Goal: Ask a question: Seek information or help from site administrators or community

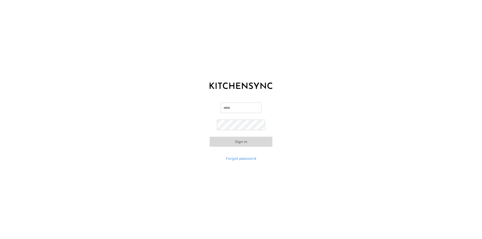
click at [248, 108] on input "Email" at bounding box center [241, 108] width 41 height 11
type input "**********"
click at [243, 141] on button "Sign in" at bounding box center [241, 142] width 63 height 10
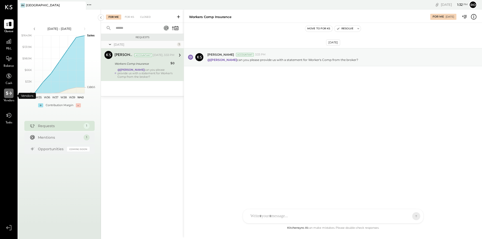
click at [6, 94] on icon at bounding box center [9, 93] width 7 height 7
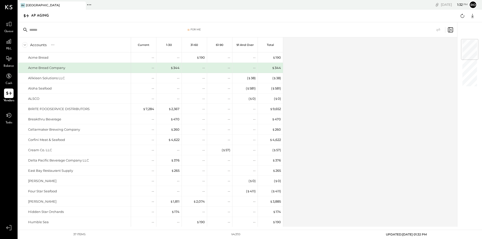
click at [76, 32] on input "text" at bounding box center [68, 29] width 79 height 9
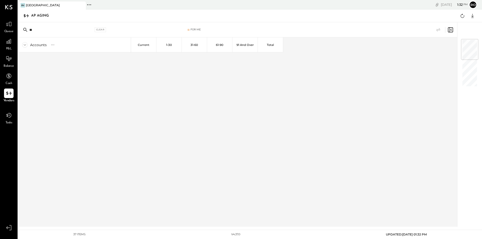
type input "*"
click at [53, 43] on icon at bounding box center [52, 44] width 5 height 5
click at [53, 43] on div "S" at bounding box center [51, 44] width 5 height 7
click at [11, 91] on icon at bounding box center [9, 93] width 7 height 7
drag, startPoint x: 55, startPoint y: 30, endPoint x: 28, endPoint y: 33, distance: 27.3
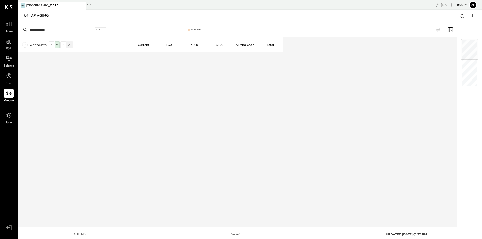
click at [28, 33] on div "**********" at bounding box center [66, 30] width 88 height 8
type input "*****"
drag, startPoint x: 43, startPoint y: 30, endPoint x: 9, endPoint y: 36, distance: 34.6
click at [9, 36] on div "Queue P&L Balance Cash Vendors Tasks v 4.37.0 BV [GEOGRAPHIC_DATA] Pinned Locat…" at bounding box center [241, 119] width 482 height 239
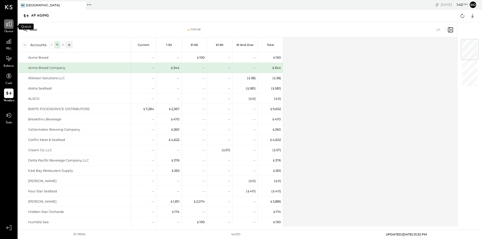
click at [9, 23] on icon at bounding box center [9, 24] width 7 height 7
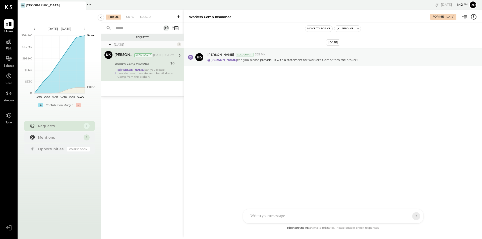
click at [128, 16] on div "For KS" at bounding box center [129, 17] width 14 height 5
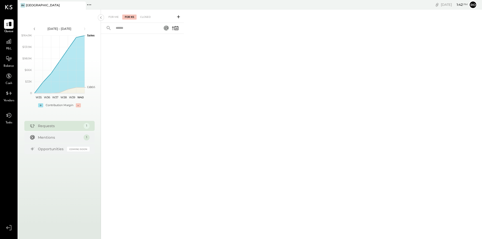
click at [125, 27] on input "text" at bounding box center [135, 28] width 45 height 8
click at [167, 30] on rect at bounding box center [166, 28] width 6 height 6
click at [167, 30] on rect at bounding box center [166, 28] width 5 height 5
click at [136, 30] on input "text" at bounding box center [135, 28] width 45 height 8
click at [132, 30] on input "text" at bounding box center [135, 28] width 45 height 8
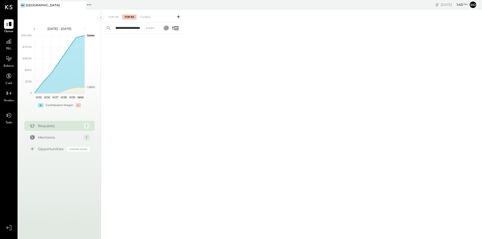
scroll to position [0, 15]
type input "**********"
click at [179, 17] on icon at bounding box center [178, 16] width 3 height 3
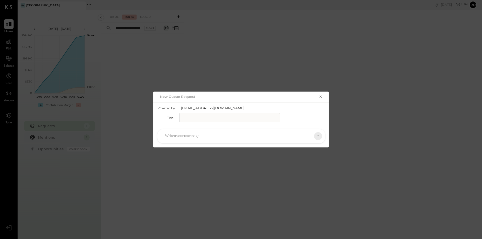
click at [190, 119] on input "text" at bounding box center [230, 117] width 100 height 9
type input "**********"
click at [191, 135] on div at bounding box center [236, 136] width 149 height 11
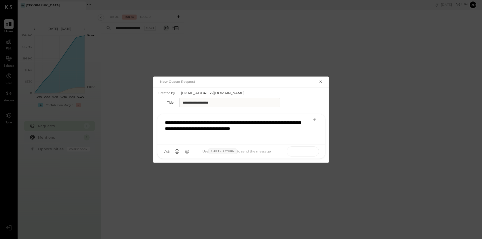
click at [309, 152] on icon at bounding box center [308, 151] width 5 height 5
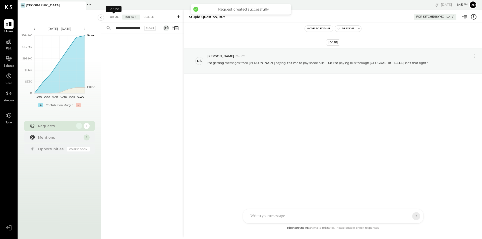
click at [113, 16] on div "For Me" at bounding box center [113, 17] width 15 height 5
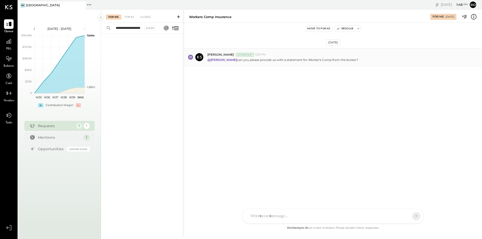
click at [294, 61] on p "@[PERSON_NAME] can you please provide us with a statement for Worker's Comp fro…" at bounding box center [282, 60] width 151 height 4
click at [313, 60] on p "@[PERSON_NAME] can you please provide us with a statement for Worker's Comp fro…" at bounding box center [282, 60] width 151 height 4
click at [280, 205] on div at bounding box center [333, 195] width 170 height 20
click at [262, 218] on icon at bounding box center [262, 217] width 3 height 4
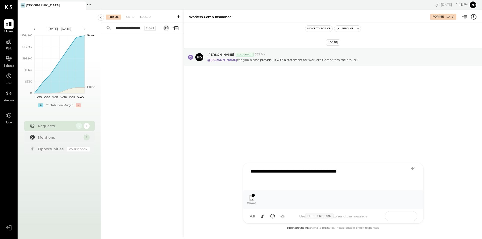
click at [406, 216] on icon at bounding box center [406, 216] width 5 height 5
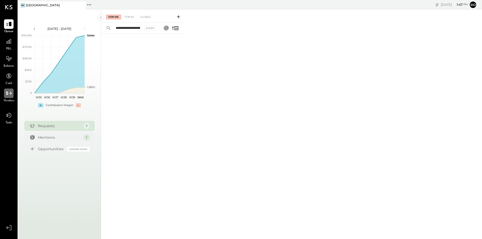
click at [7, 95] on icon at bounding box center [9, 93] width 6 height 4
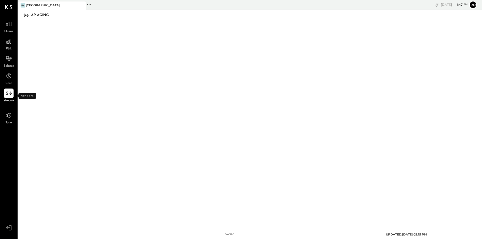
click at [10, 94] on icon at bounding box center [9, 93] width 7 height 7
click at [88, 4] on icon at bounding box center [89, 5] width 7 height 7
click at [30, 9] on div "BV [GEOGRAPHIC_DATA]" at bounding box center [52, 6] width 68 height 8
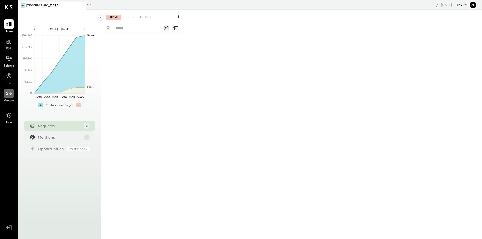
click at [11, 96] on icon at bounding box center [9, 93] width 7 height 7
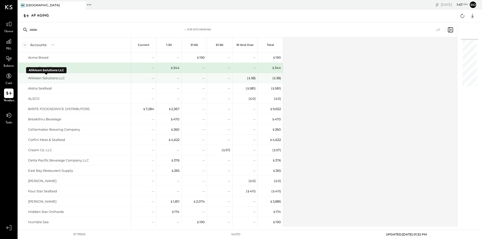
click at [47, 79] on div "Allkleen Solutions LLC" at bounding box center [46, 78] width 37 height 5
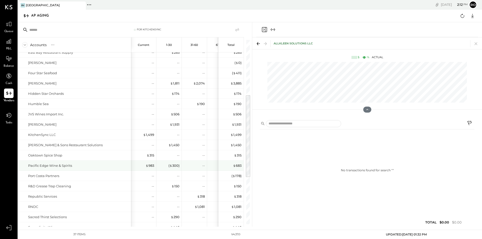
scroll to position [219, 0]
